Goal: Information Seeking & Learning: Learn about a topic

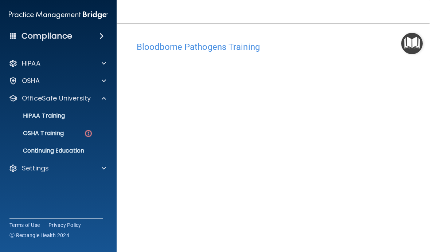
scroll to position [59, 0]
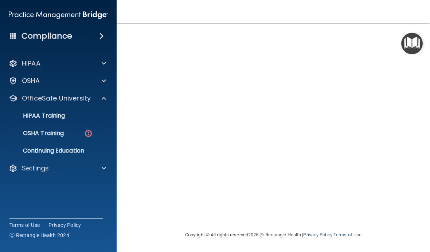
click at [77, 133] on div "OSHA Training" at bounding box center [54, 133] width 99 height 7
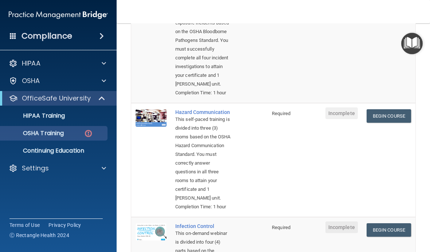
scroll to position [116, 0]
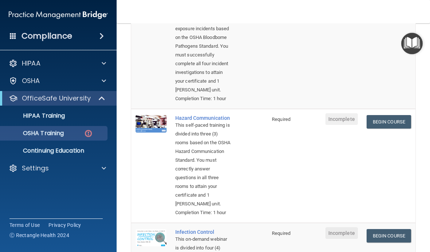
click at [385, 129] on link "Begin Course" at bounding box center [388, 121] width 44 height 13
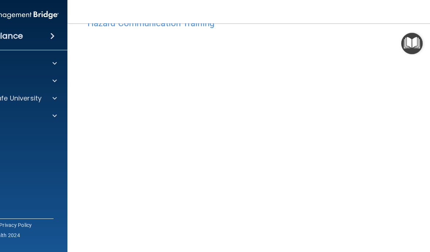
scroll to position [23, 0]
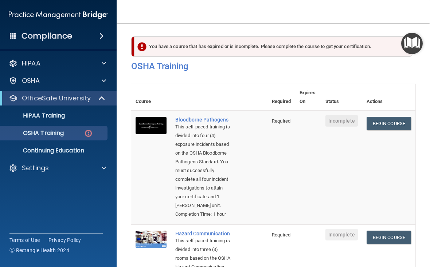
click at [72, 132] on div "OSHA Training" at bounding box center [54, 133] width 99 height 7
click at [53, 136] on p "OSHA Training" at bounding box center [34, 133] width 59 height 7
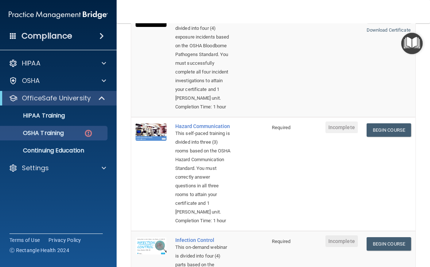
scroll to position [118, 0]
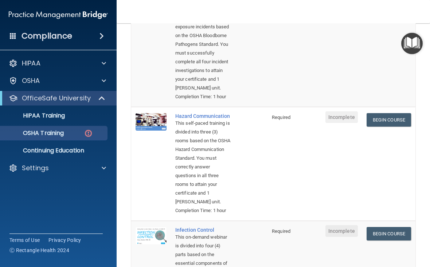
click at [400, 127] on link "Begin Course" at bounding box center [388, 119] width 44 height 13
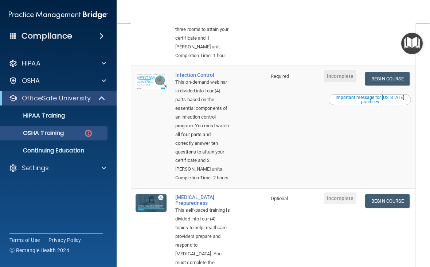
scroll to position [290, 0]
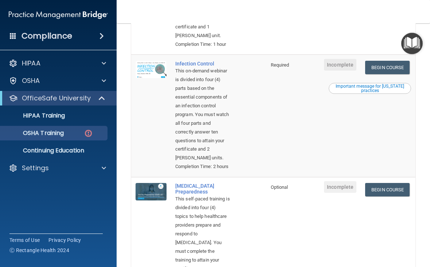
click at [391, 74] on link "Begin Course" at bounding box center [387, 67] width 44 height 13
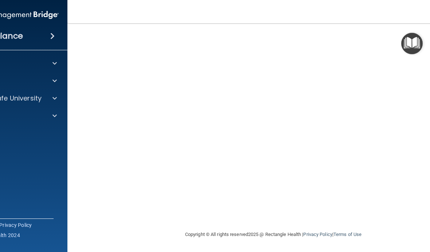
scroll to position [76, 0]
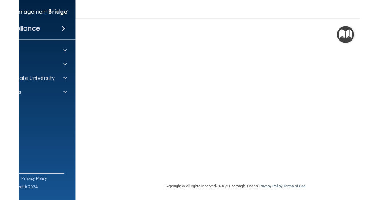
scroll to position [59, 0]
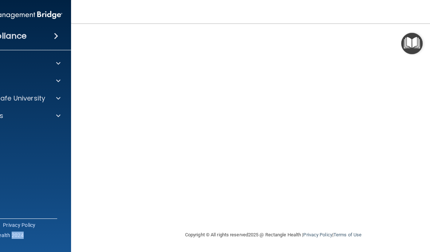
click at [429, 21] on nav "Toggle navigation Keyona Rivera keyonarivera97@gmail.com Manage My Enterprise O…" at bounding box center [273, 11] width 404 height 23
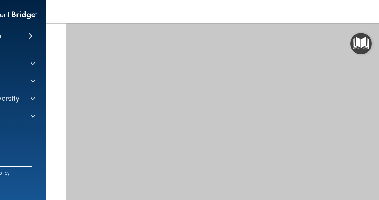
click at [362, 38] on img "Open Resource Center" at bounding box center [360, 43] width 21 height 21
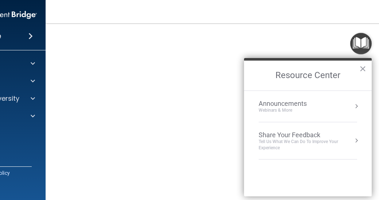
click at [343, 21] on nav "Toggle navigation Keyona Rivera keyonarivera97@gmail.com Manage My Enterprise O…" at bounding box center [248, 11] width 404 height 23
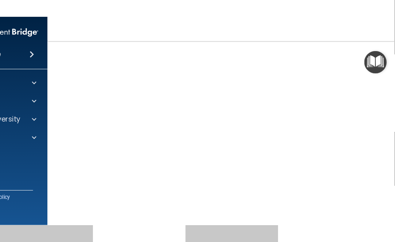
scroll to position [0, 0]
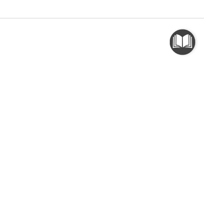
click at [176, 36] on img "Open Resource Center" at bounding box center [186, 43] width 21 height 21
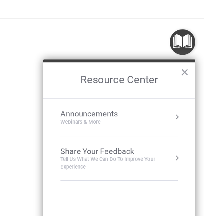
click at [176, 35] on img "Open Resource Center" at bounding box center [186, 43] width 21 height 21
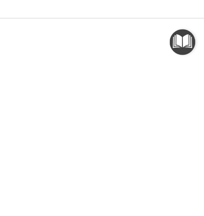
click at [176, 38] on img "Open Resource Center" at bounding box center [186, 43] width 21 height 21
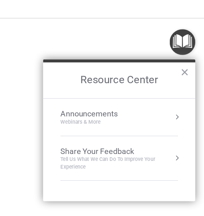
click at [176, 36] on img "Open Resource Center" at bounding box center [186, 43] width 21 height 21
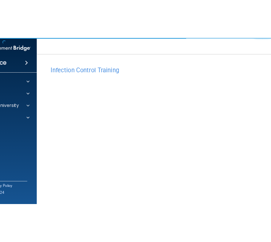
scroll to position [89, 115]
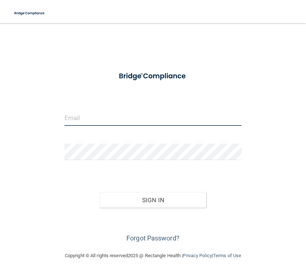
click at [216, 110] on input "email" at bounding box center [152, 118] width 177 height 16
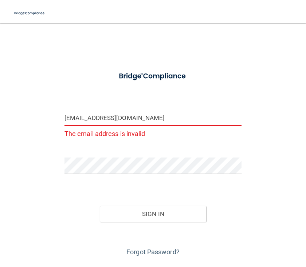
type input "[EMAIL_ADDRESS][DOMAIN_NAME]"
click at [153, 206] on button "Sign In" at bounding box center [153, 214] width 106 height 16
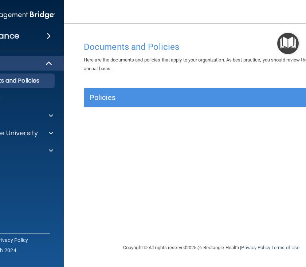
click at [23, 133] on p "OfficeSafe University" at bounding box center [3, 133] width 69 height 9
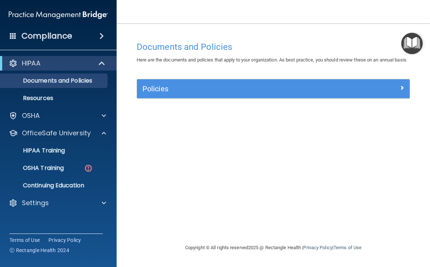
click at [44, 169] on p "OSHA Training" at bounding box center [34, 168] width 59 height 7
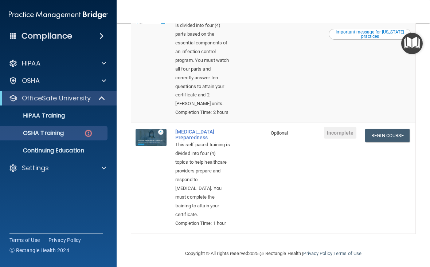
scroll to position [343, 0]
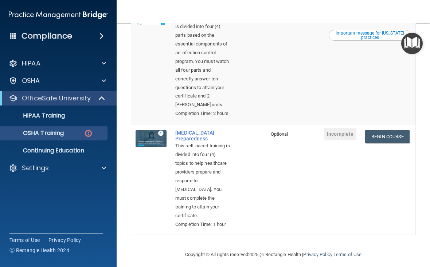
click at [271, 21] on link "Begin Course" at bounding box center [387, 14] width 44 height 13
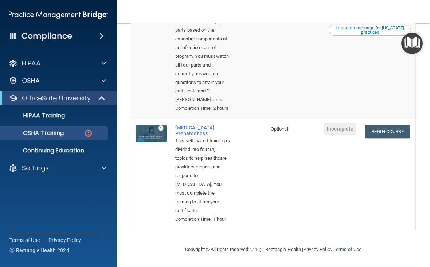
scroll to position [424, 0]
click at [65, 137] on link "OSHA Training" at bounding box center [50, 133] width 115 height 15
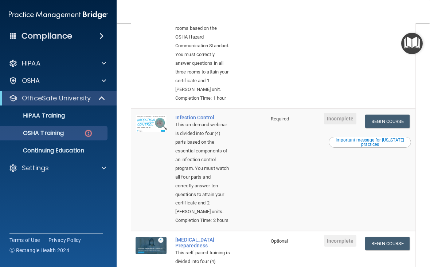
scroll to position [235, 0]
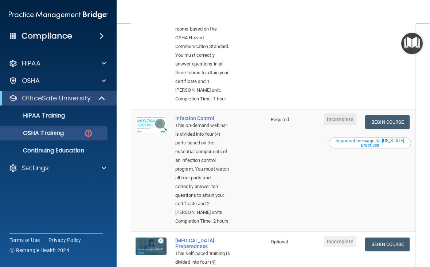
click at [64, 118] on p "HIPAA Training" at bounding box center [35, 115] width 60 height 7
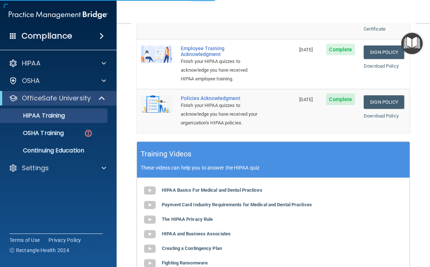
scroll to position [228, 0]
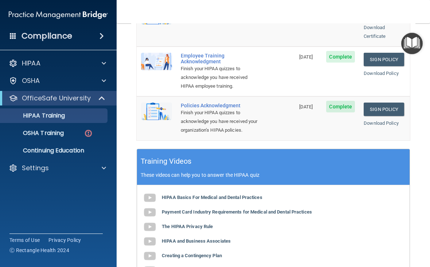
click at [68, 131] on div "OSHA Training" at bounding box center [54, 133] width 99 height 7
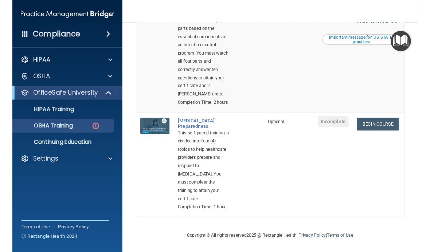
scroll to position [384, 0]
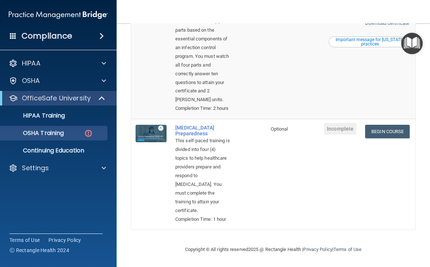
click at [271, 138] on link "Begin Course" at bounding box center [387, 131] width 44 height 13
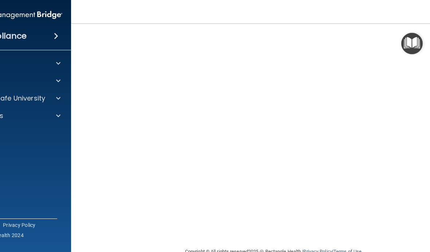
scroll to position [43, 0]
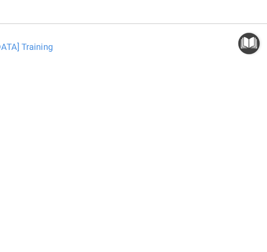
click at [175, 28] on main "[MEDICAL_DATA] Training This course doesn’t expire until . Are you sure you wan…" at bounding box center [134, 137] width 390 height 229
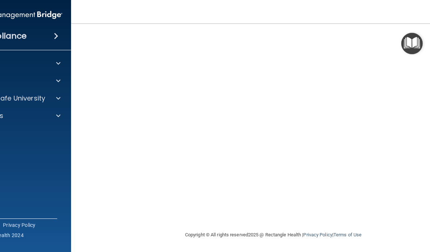
scroll to position [56, 0]
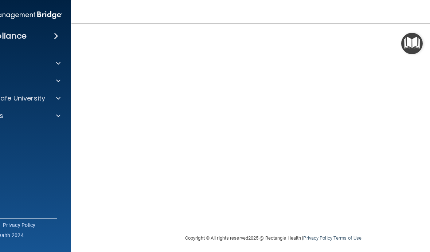
click at [412, 42] on img "Open Resource Center" at bounding box center [411, 43] width 21 height 21
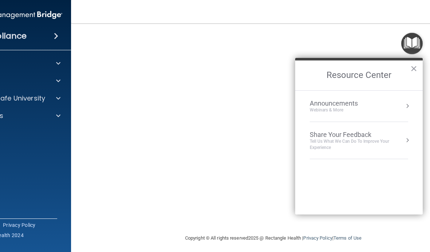
click at [412, 71] on button "×" at bounding box center [413, 69] width 7 height 12
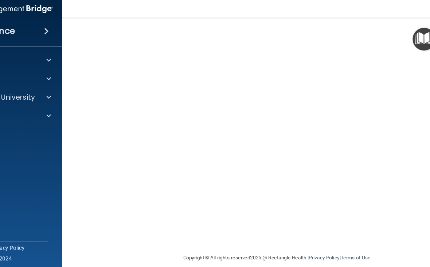
scroll to position [44, 0]
